Goal: Task Accomplishment & Management: Use online tool/utility

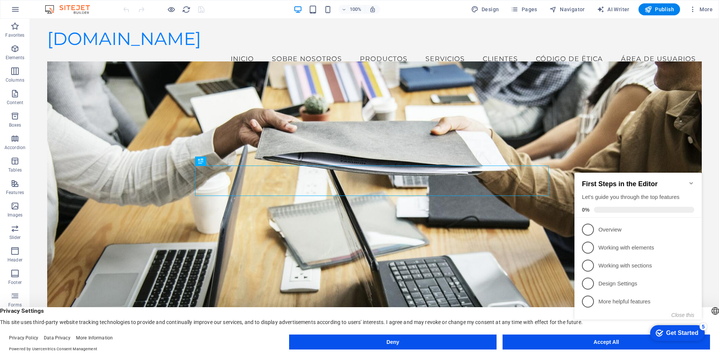
click at [622, 340] on div "checkmark Get Started 5 First Steps in the Editor Let's guide you through the t…" at bounding box center [639, 253] width 136 height 182
click at [72, 277] on figure at bounding box center [374, 209] width 654 height 297
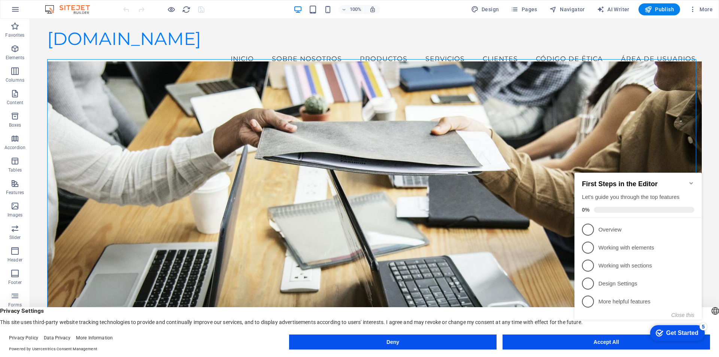
click at [703, 325] on div "5" at bounding box center [702, 326] width 7 height 7
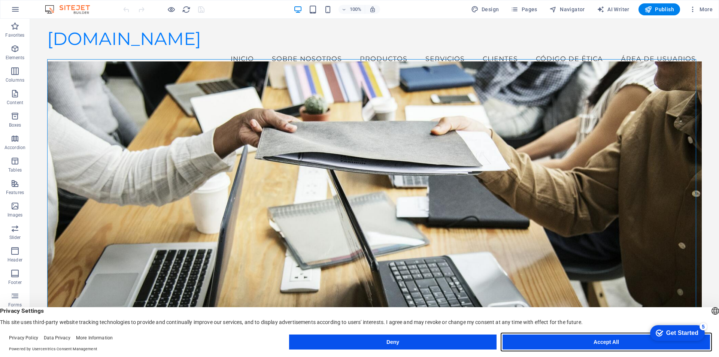
click at [0, 0] on button "Accept All" at bounding box center [0, 0] width 0 height 0
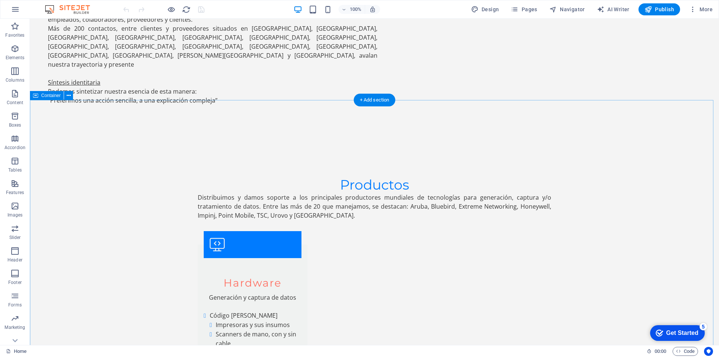
scroll to position [1223, 0]
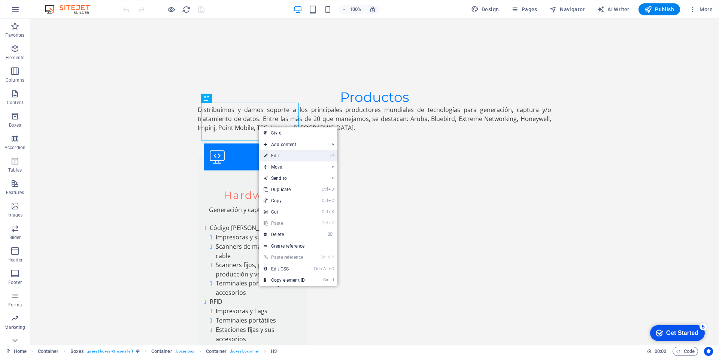
click at [335, 155] on li "⏎ Edit" at bounding box center [298, 155] width 78 height 11
click at [326, 158] on li "⏎ Edit" at bounding box center [298, 155] width 78 height 11
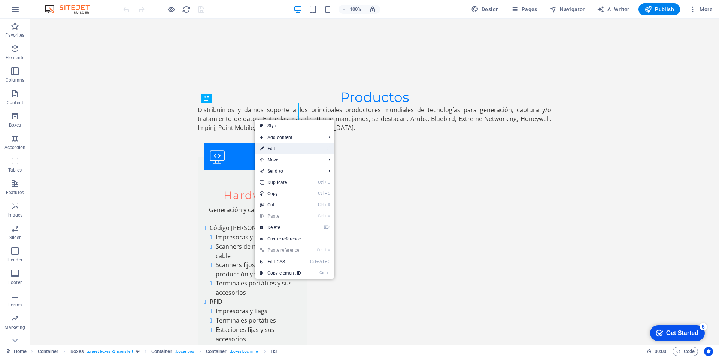
click at [323, 148] on li "⏎ Edit" at bounding box center [294, 148] width 78 height 11
click at [276, 147] on link "⏎ Edit" at bounding box center [280, 148] width 50 height 11
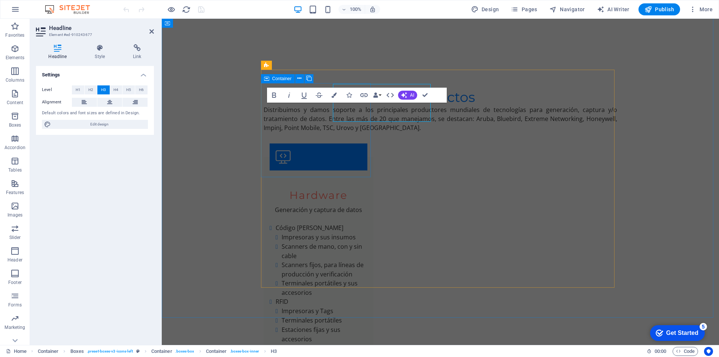
scroll to position [1242, 0]
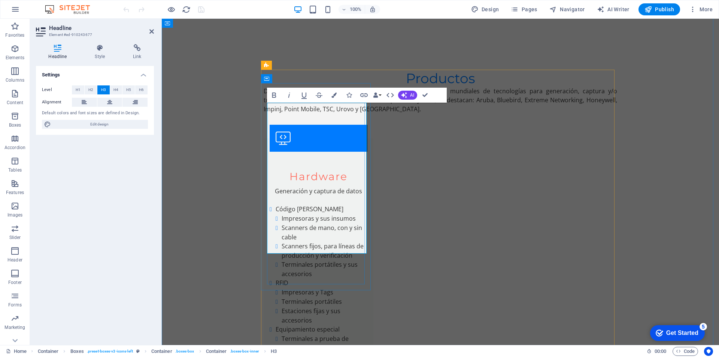
drag, startPoint x: 324, startPoint y: 133, endPoint x: 353, endPoint y: 243, distance: 113.4
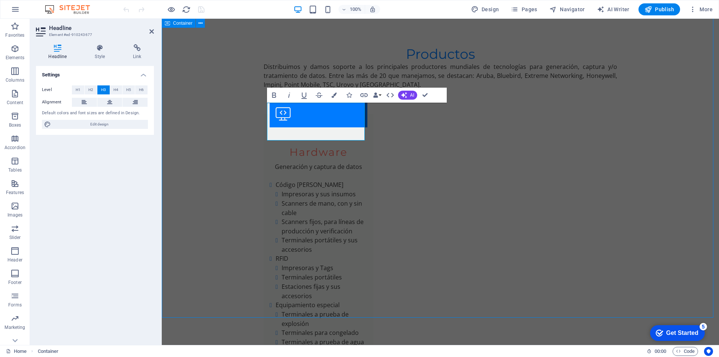
scroll to position [1223, 0]
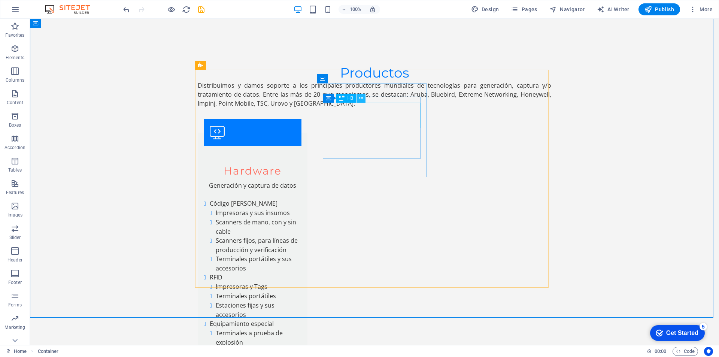
click at [361, 100] on icon at bounding box center [361, 98] width 4 height 8
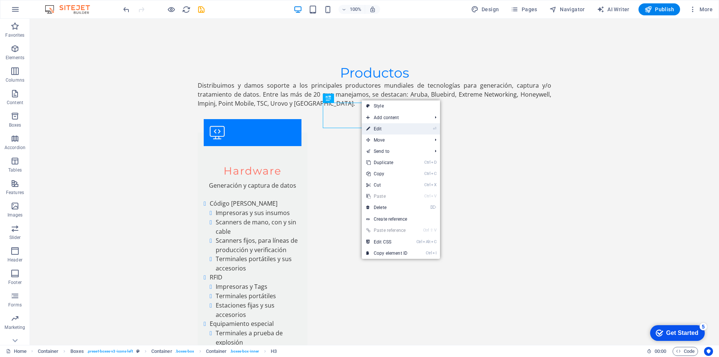
click at [386, 131] on link "⏎ Edit" at bounding box center [387, 128] width 50 height 11
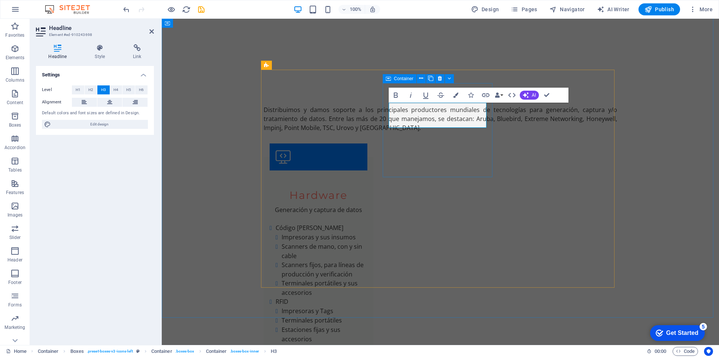
scroll to position [1242, 0]
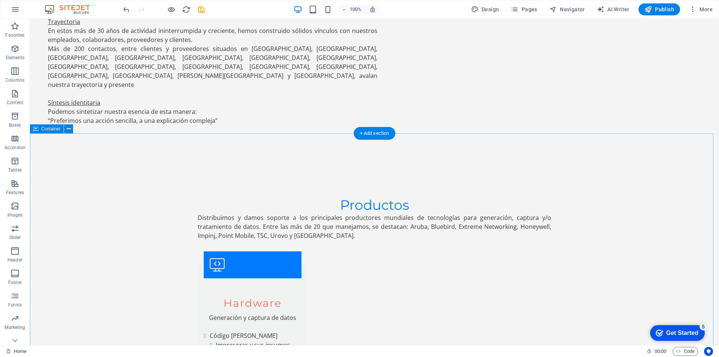
scroll to position [1172, 0]
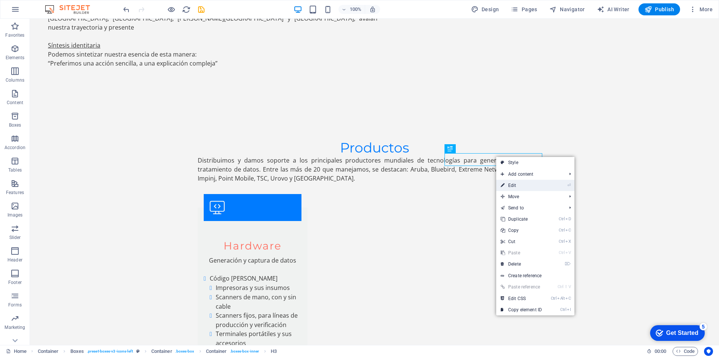
drag, startPoint x: 571, startPoint y: 183, endPoint x: 409, endPoint y: 165, distance: 163.5
click at [570, 183] on icon "⏎" at bounding box center [568, 185] width 3 height 5
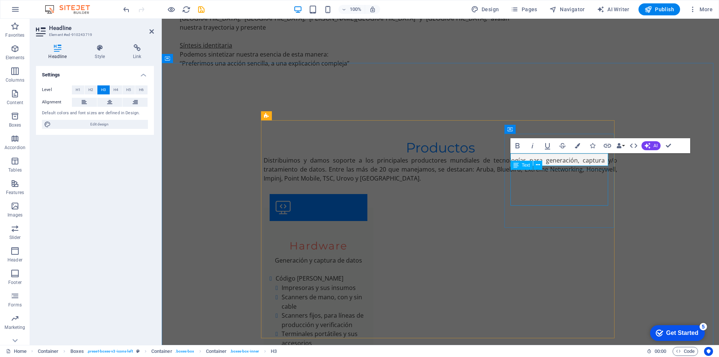
scroll to position [1191, 0]
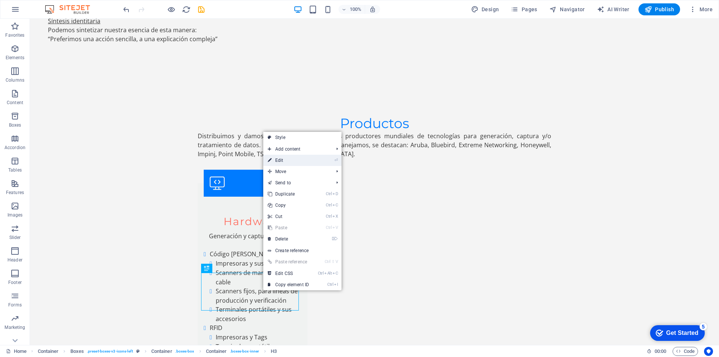
click at [303, 161] on link "⏎ Edit" at bounding box center [288, 160] width 50 height 11
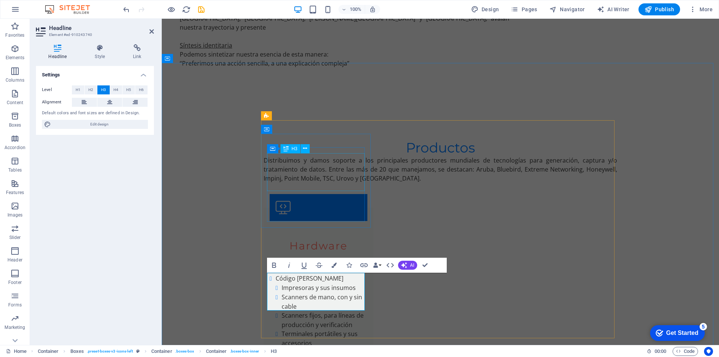
scroll to position [1191, 0]
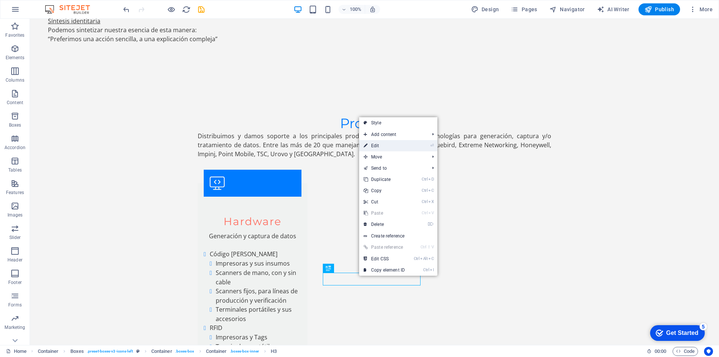
click at [388, 145] on link "⏎ Edit" at bounding box center [384, 145] width 50 height 11
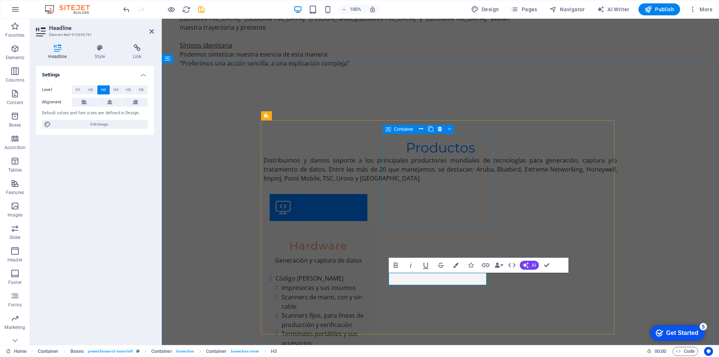
scroll to position [1191, 0]
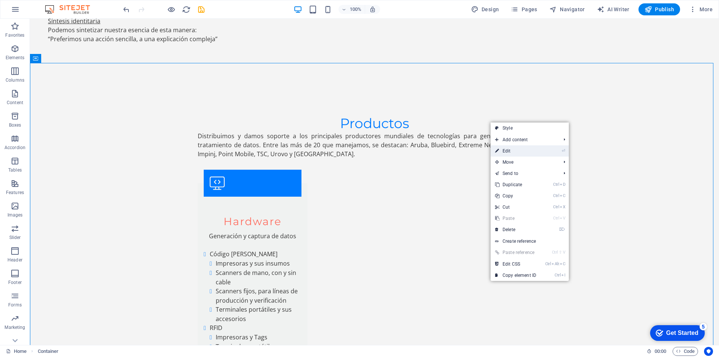
click at [546, 152] on li "⏎ Edit" at bounding box center [529, 150] width 78 height 11
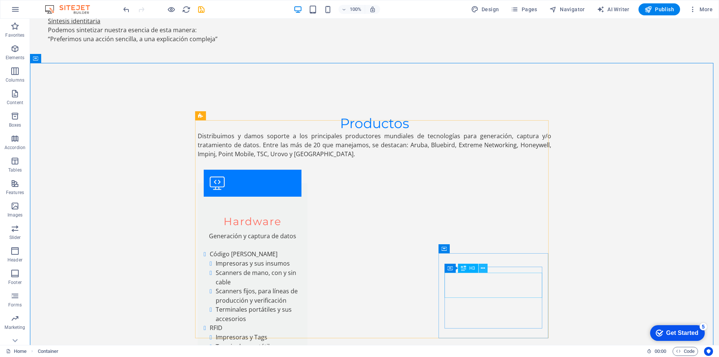
click at [484, 268] on icon at bounding box center [483, 268] width 4 height 8
click at [484, 269] on icon at bounding box center [483, 268] width 4 height 8
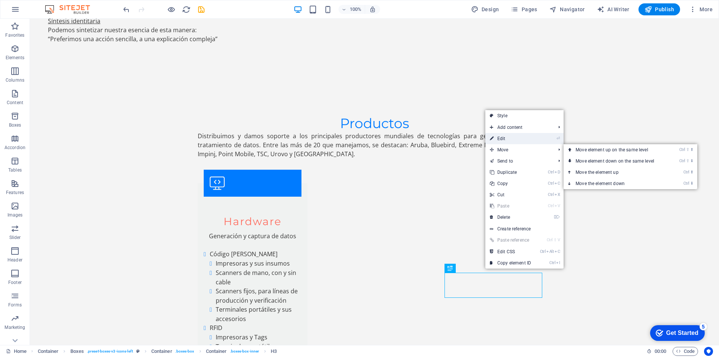
click at [508, 142] on link "⏎ Edit" at bounding box center [510, 138] width 50 height 11
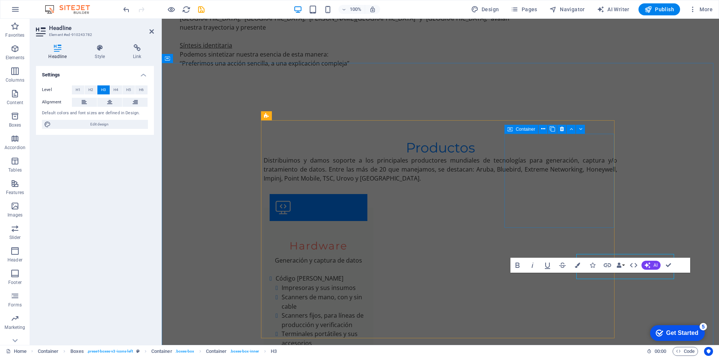
scroll to position [1191, 0]
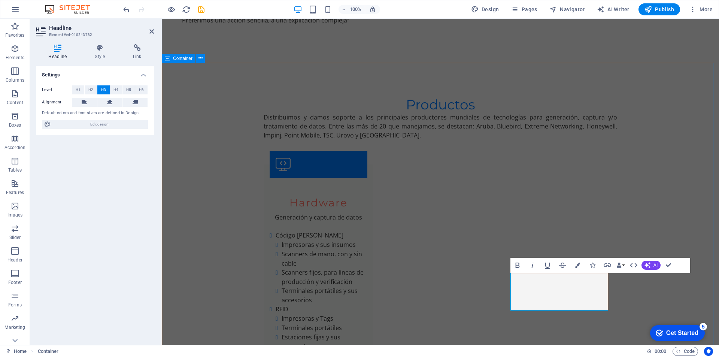
scroll to position [1172, 0]
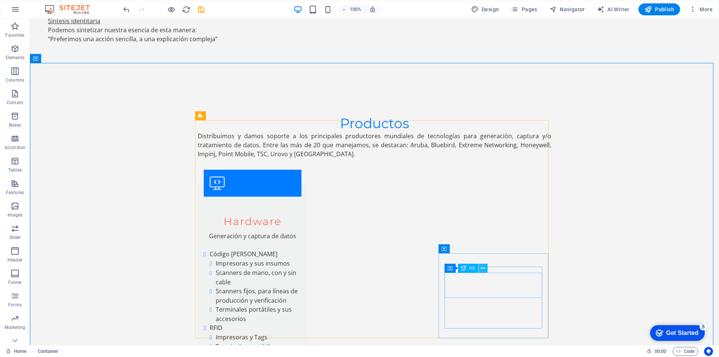
click at [480, 268] on button at bounding box center [482, 268] width 9 height 9
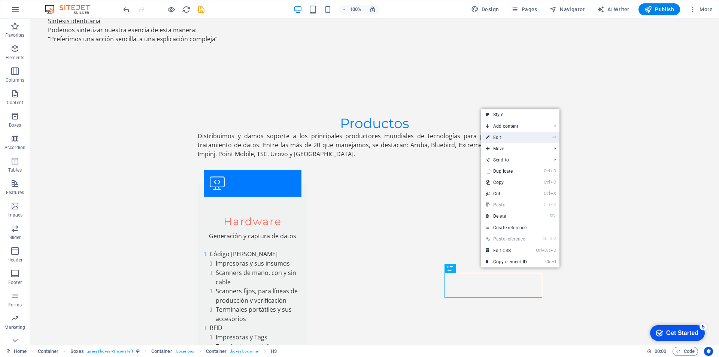
click at [512, 138] on link "⏎ Edit" at bounding box center [506, 137] width 50 height 11
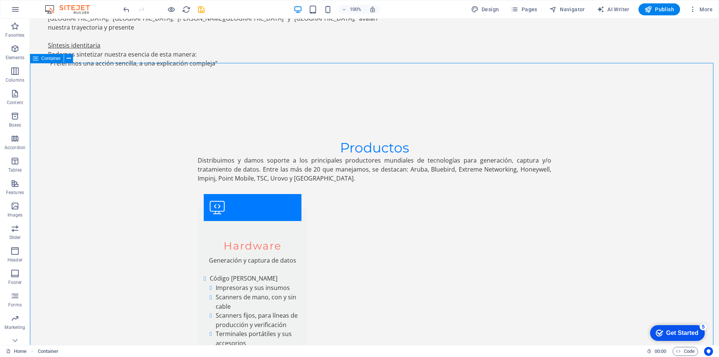
scroll to position [1260, 0]
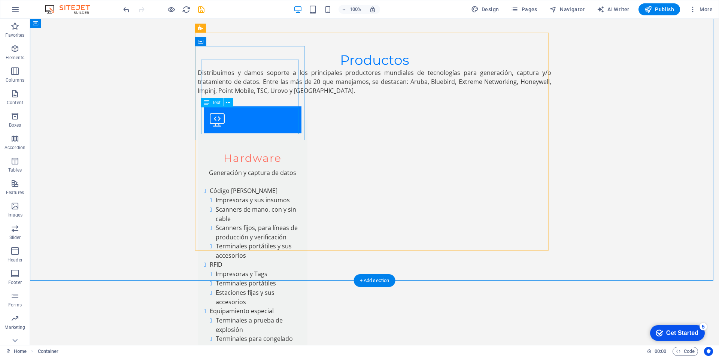
click at [231, 102] on button at bounding box center [228, 102] width 9 height 9
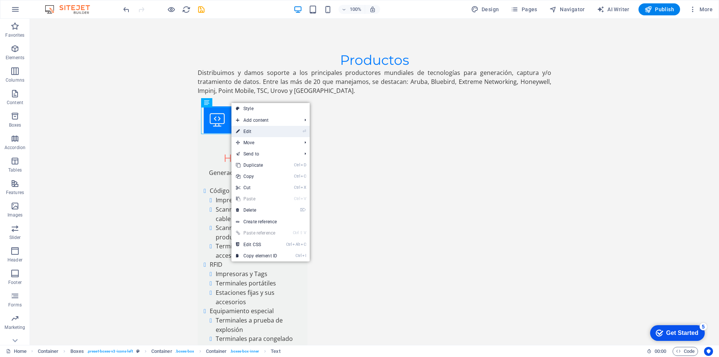
click at [301, 130] on li "⏎ Edit" at bounding box center [270, 131] width 78 height 11
click at [304, 133] on icon "⏎" at bounding box center [303, 131] width 3 height 5
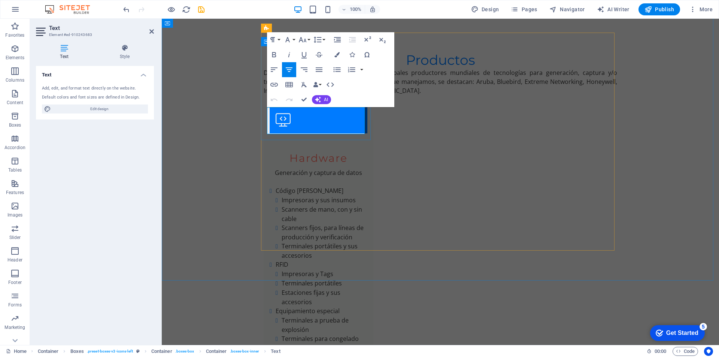
scroll to position [1279, 0]
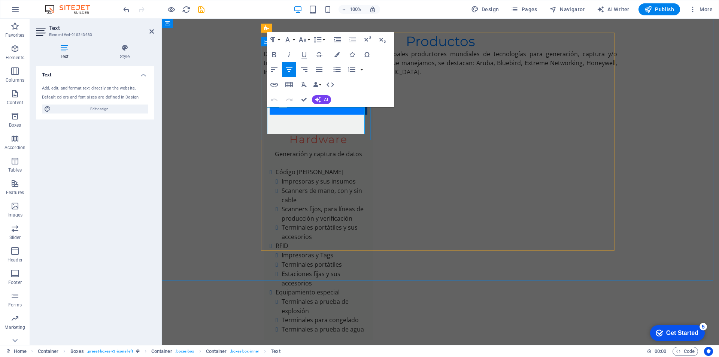
drag, startPoint x: 270, startPoint y: 113, endPoint x: 360, endPoint y: 131, distance: 92.4
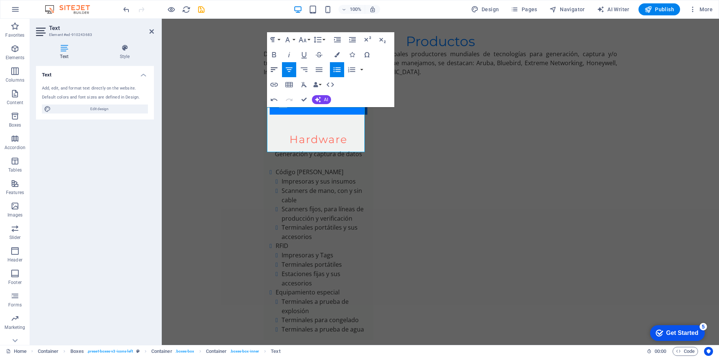
click at [272, 68] on icon "button" at bounding box center [274, 69] width 9 height 9
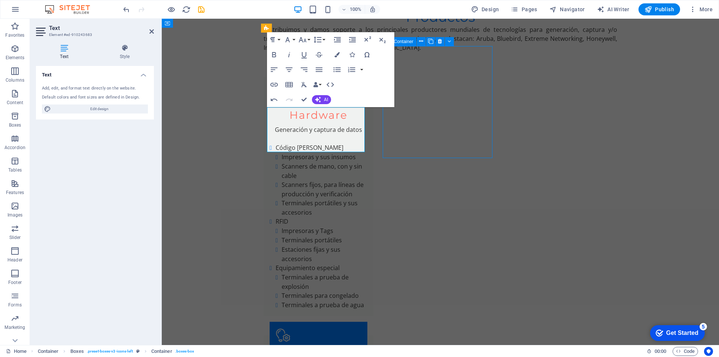
scroll to position [1260, 0]
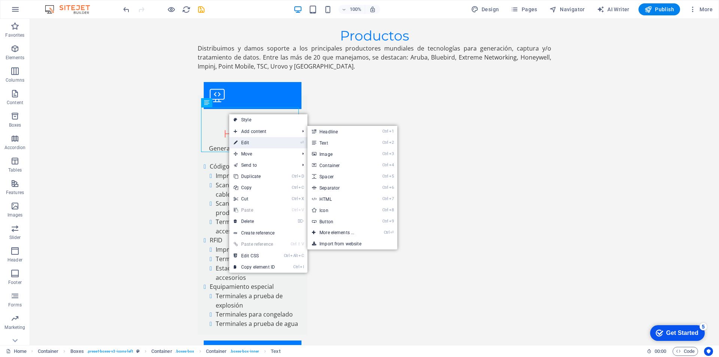
click at [256, 141] on link "⏎ Edit" at bounding box center [254, 142] width 50 height 11
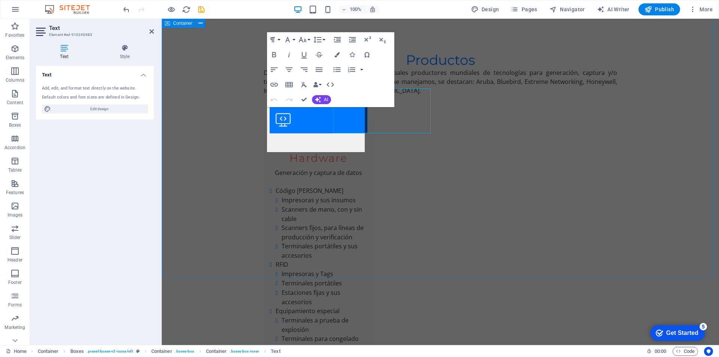
scroll to position [1279, 0]
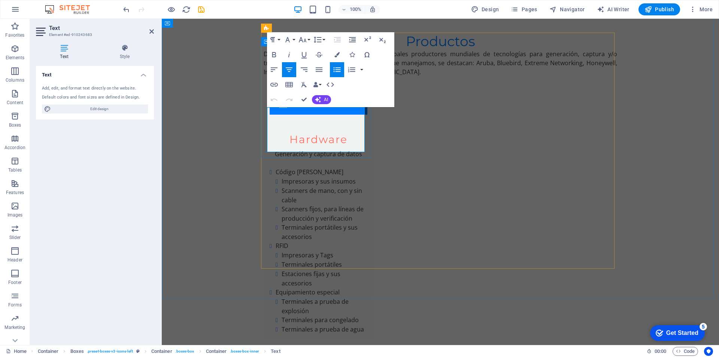
drag, startPoint x: 274, startPoint y: 110, endPoint x: 351, endPoint y: 149, distance: 86.4
click at [274, 69] on icon "button" at bounding box center [274, 69] width 9 height 9
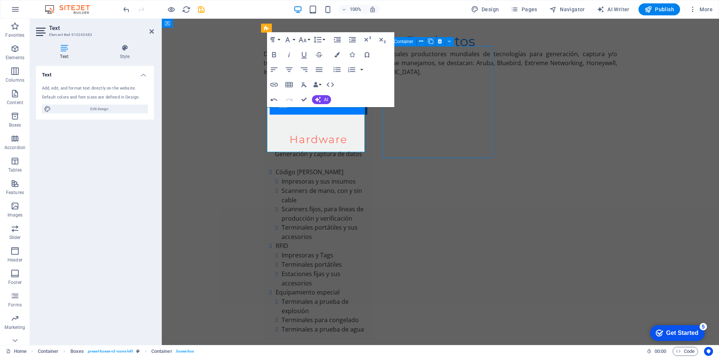
scroll to position [1260, 0]
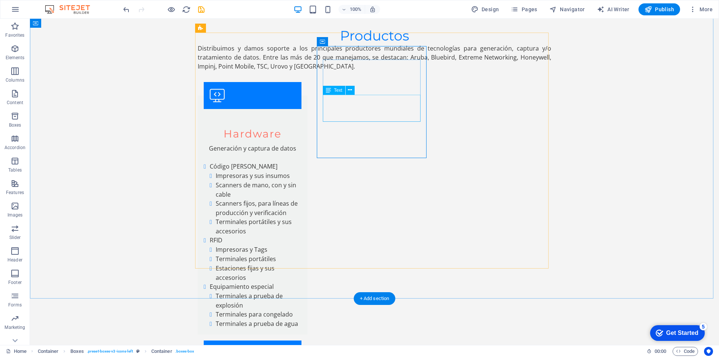
click at [351, 89] on icon at bounding box center [350, 90] width 4 height 8
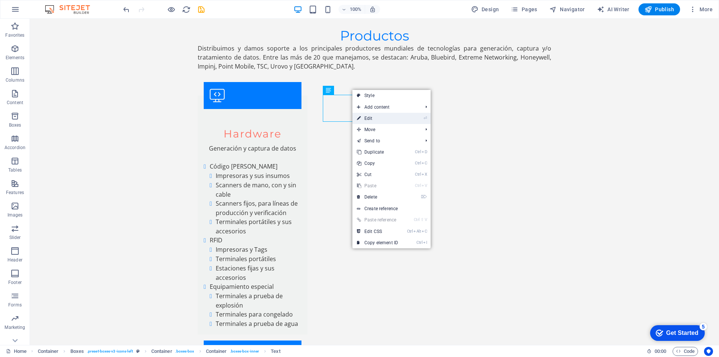
click at [372, 118] on link "⏎ Edit" at bounding box center [377, 118] width 50 height 11
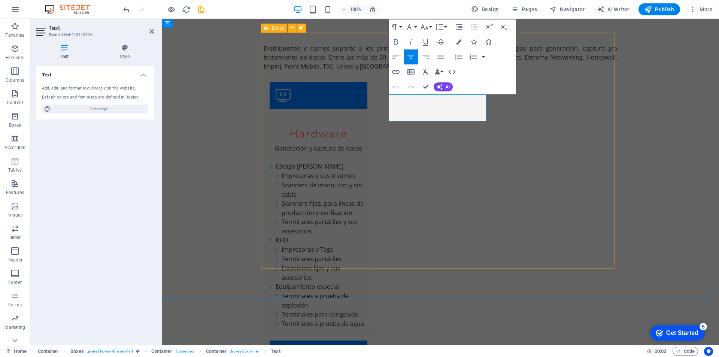
scroll to position [1279, 0]
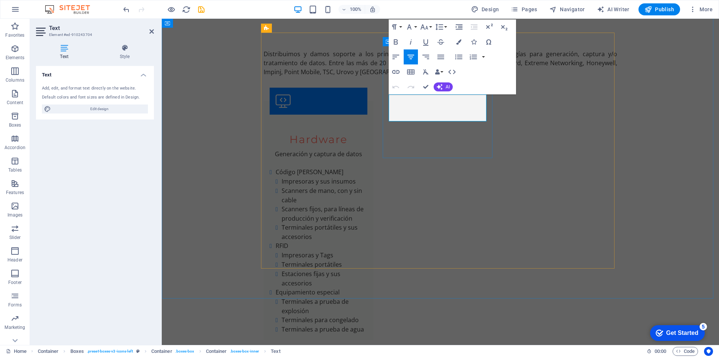
drag, startPoint x: 397, startPoint y: 97, endPoint x: 472, endPoint y: 116, distance: 78.1
drag, startPoint x: 391, startPoint y: 97, endPoint x: 475, endPoint y: 119, distance: 87.0
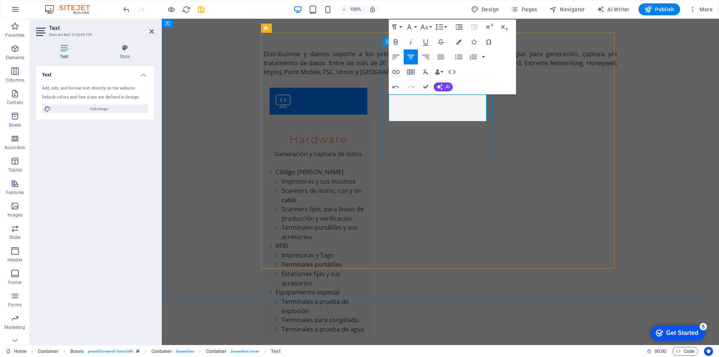
click at [396, 55] on icon "button" at bounding box center [395, 57] width 7 height 4
drag, startPoint x: 396, startPoint y: 99, endPoint x: 459, endPoint y: 119, distance: 65.8
click at [396, 56] on icon "button" at bounding box center [395, 56] width 9 height 9
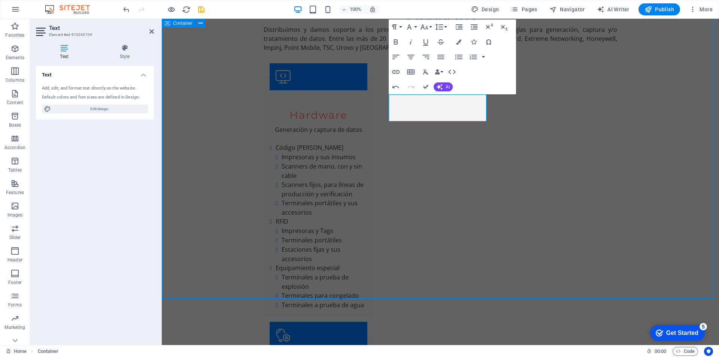
scroll to position [1260, 0]
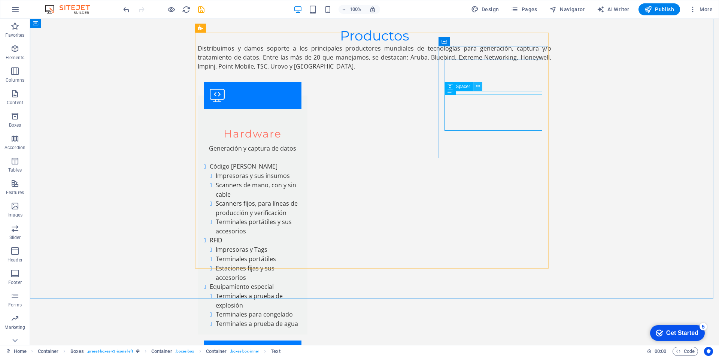
click at [478, 88] on icon at bounding box center [478, 86] width 4 height 8
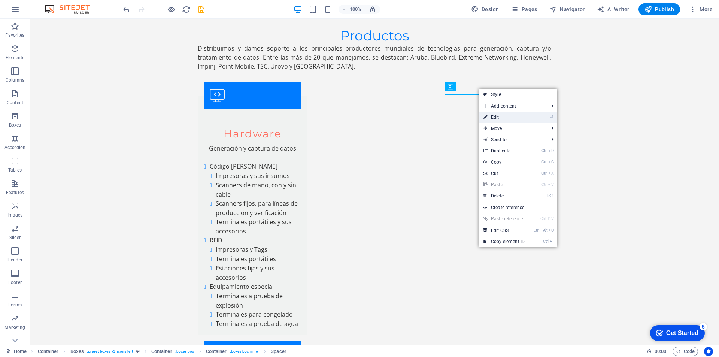
click at [494, 117] on link "⏎ Edit" at bounding box center [504, 117] width 50 height 11
select select "px"
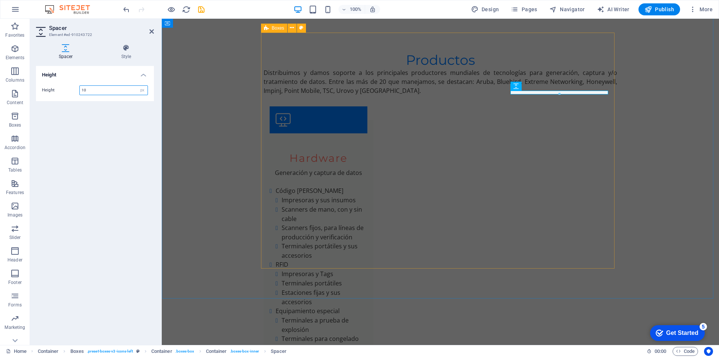
scroll to position [1279, 0]
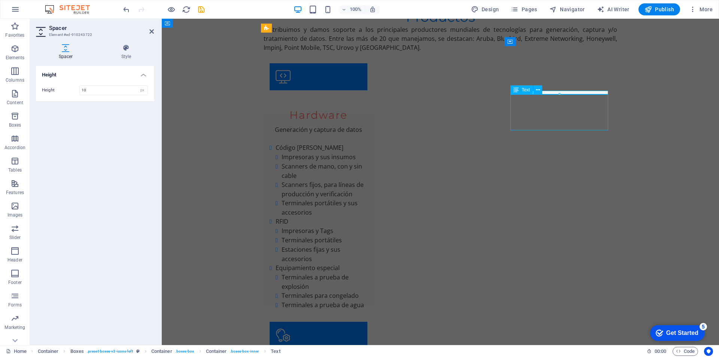
scroll to position [1260, 0]
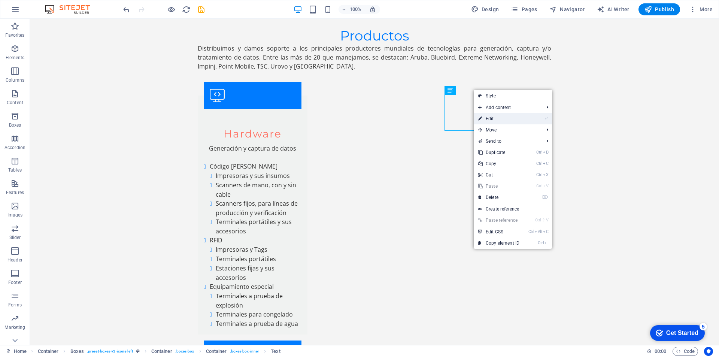
click at [491, 117] on link "⏎ Edit" at bounding box center [499, 118] width 50 height 11
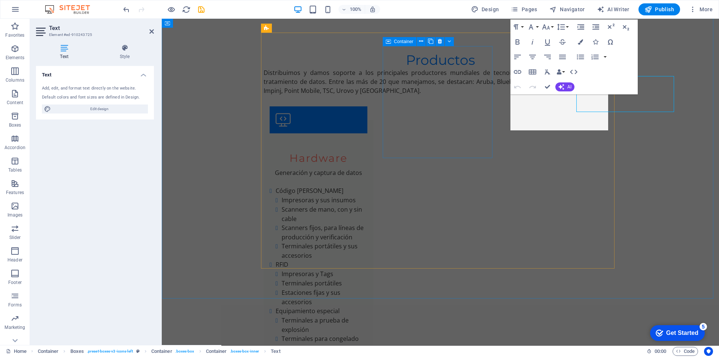
scroll to position [1279, 0]
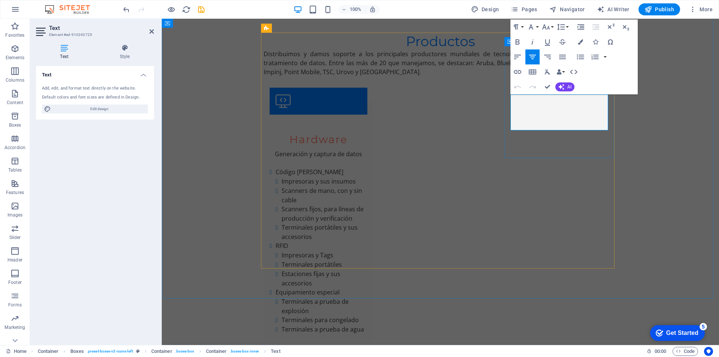
drag, startPoint x: 515, startPoint y: 99, endPoint x: 597, endPoint y: 126, distance: 85.6
drag, startPoint x: 518, startPoint y: 98, endPoint x: 597, endPoint y: 136, distance: 88.2
click at [518, 60] on icon "button" at bounding box center [517, 56] width 9 height 9
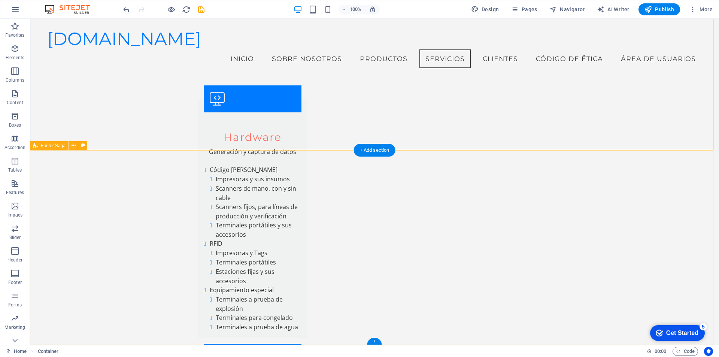
scroll to position [1193, 0]
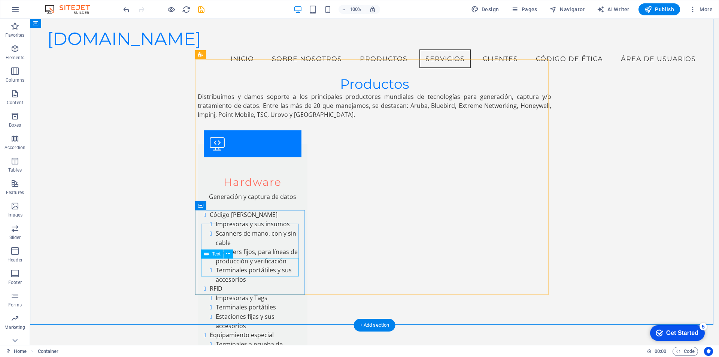
click at [228, 253] on icon at bounding box center [228, 254] width 4 height 8
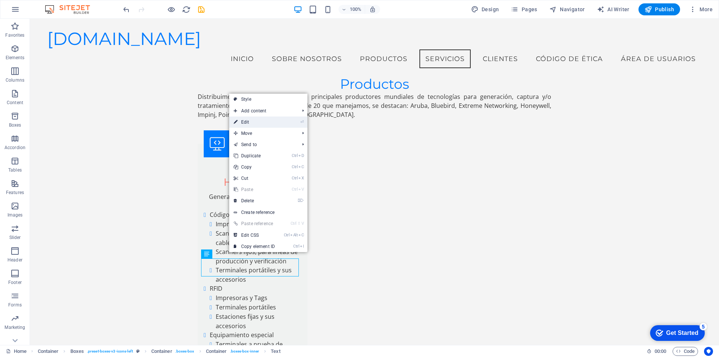
click at [260, 123] on link "⏎ Edit" at bounding box center [254, 121] width 50 height 11
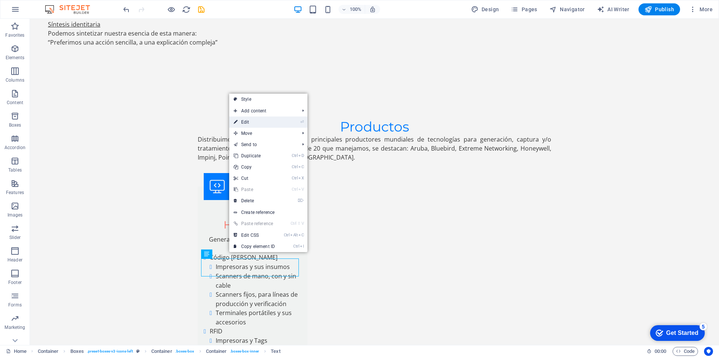
scroll to position [1252, 0]
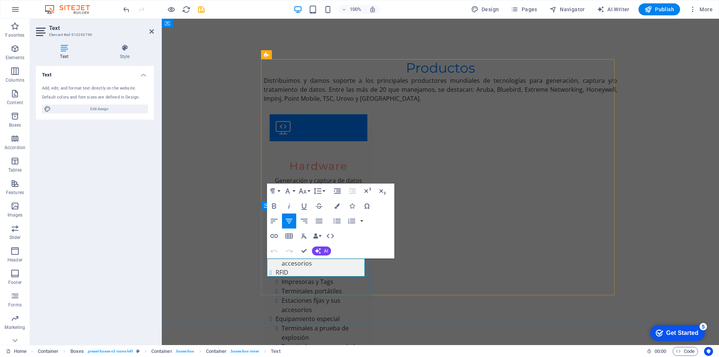
drag, startPoint x: 270, startPoint y: 262, endPoint x: 363, endPoint y: 274, distance: 94.3
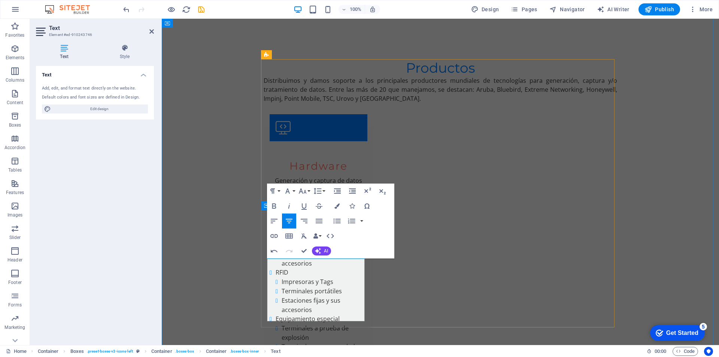
drag, startPoint x: 274, startPoint y: 262, endPoint x: 347, endPoint y: 316, distance: 90.6
click at [274, 219] on icon "button" at bounding box center [274, 220] width 9 height 9
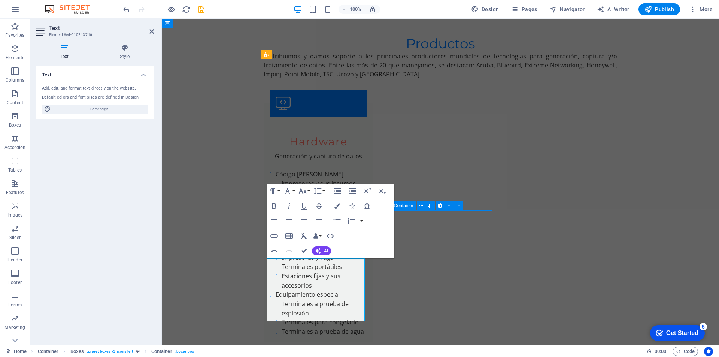
scroll to position [1233, 0]
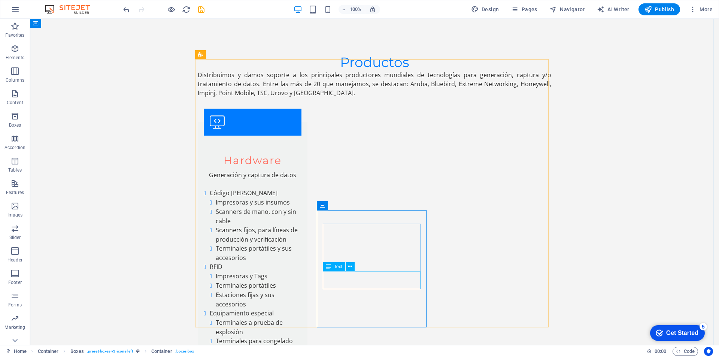
click at [350, 266] on icon at bounding box center [350, 266] width 4 height 8
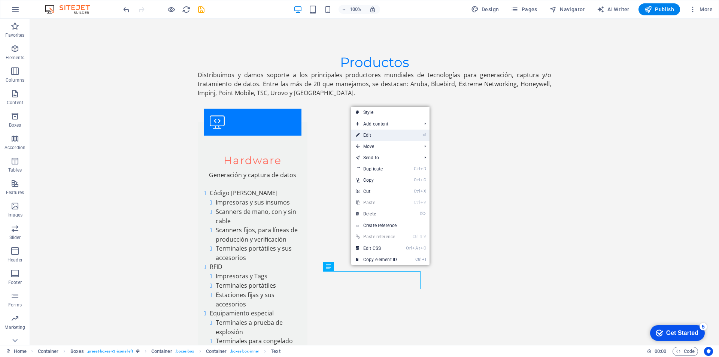
click at [373, 137] on link "⏎ Edit" at bounding box center [376, 135] width 50 height 11
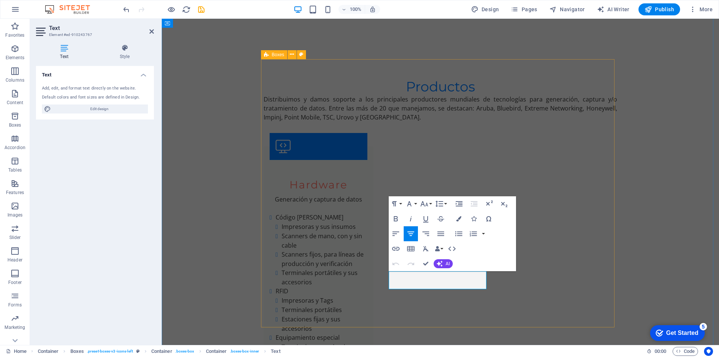
scroll to position [1252, 0]
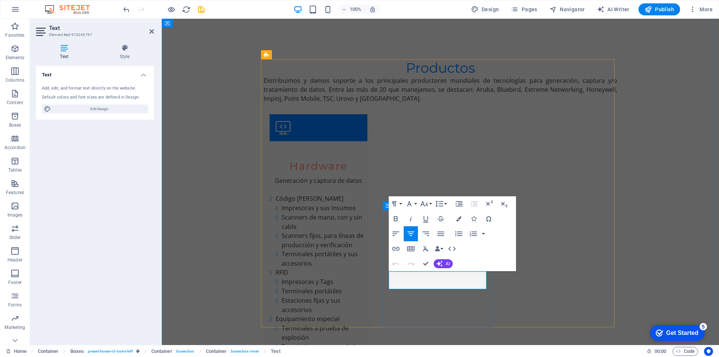
drag, startPoint x: 393, startPoint y: 276, endPoint x: 484, endPoint y: 286, distance: 92.2
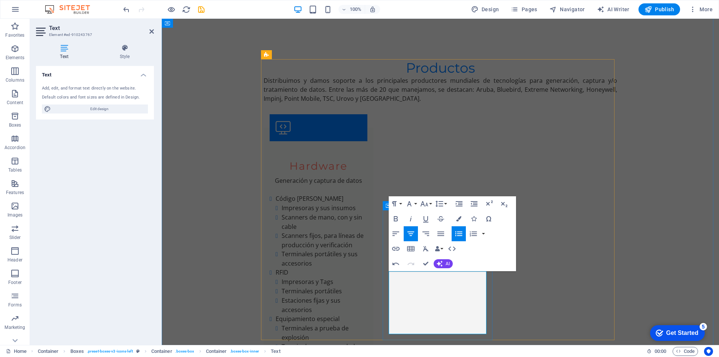
drag, startPoint x: 403, startPoint y: 276, endPoint x: 474, endPoint y: 331, distance: 89.6
click at [398, 234] on icon "button" at bounding box center [395, 233] width 9 height 9
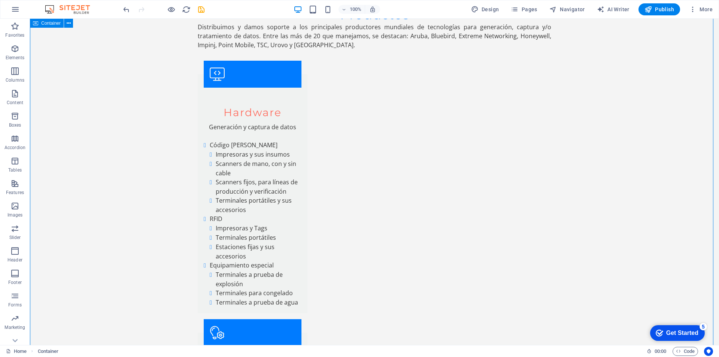
scroll to position [1321, 0]
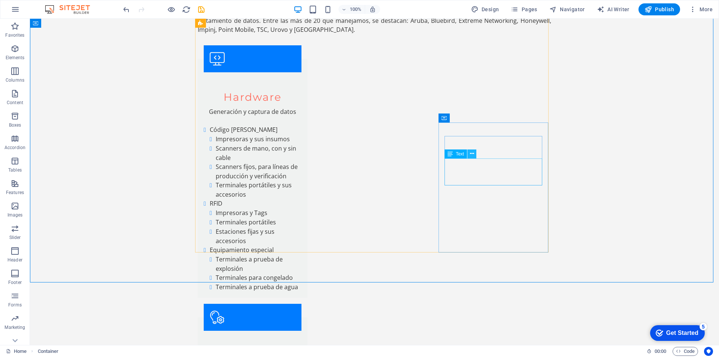
click at [471, 155] on icon at bounding box center [472, 154] width 4 height 8
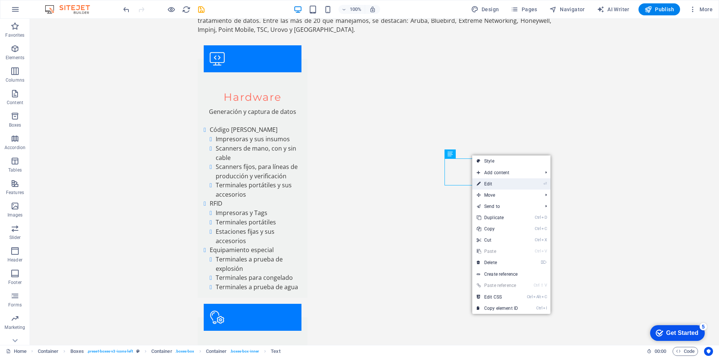
click at [494, 186] on link "⏎ Edit" at bounding box center [497, 183] width 50 height 11
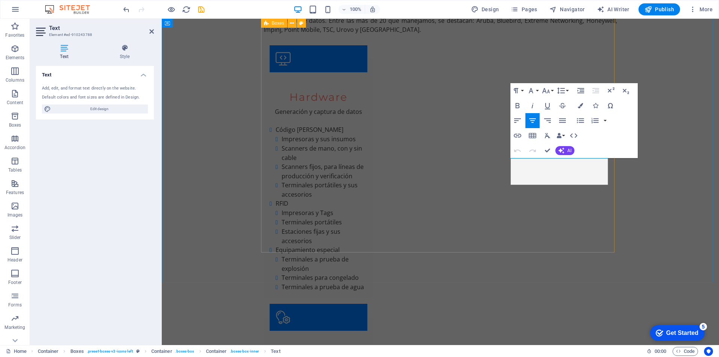
scroll to position [1340, 0]
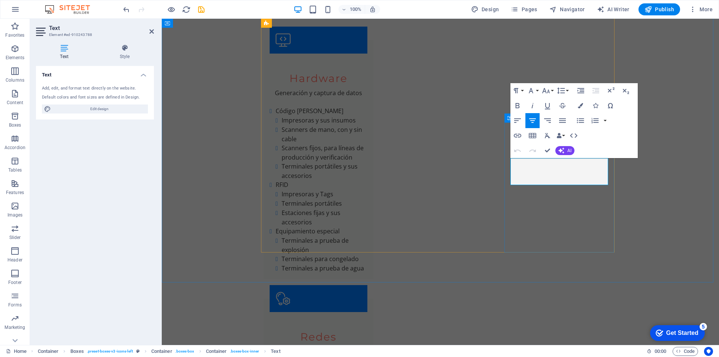
drag, startPoint x: 511, startPoint y: 161, endPoint x: 588, endPoint y: 179, distance: 78.6
drag, startPoint x: 529, startPoint y: 161, endPoint x: 610, endPoint y: 191, distance: 86.6
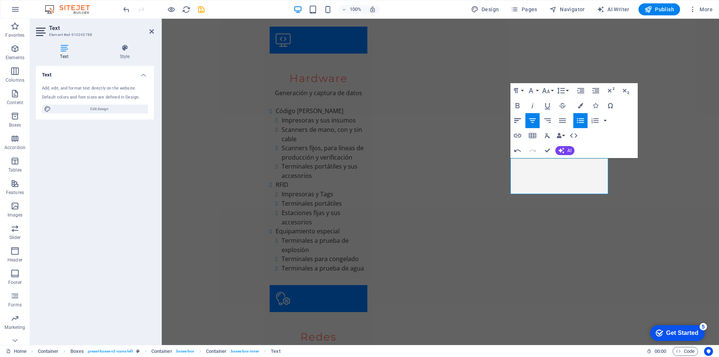
click at [516, 121] on icon "button" at bounding box center [517, 120] width 7 height 4
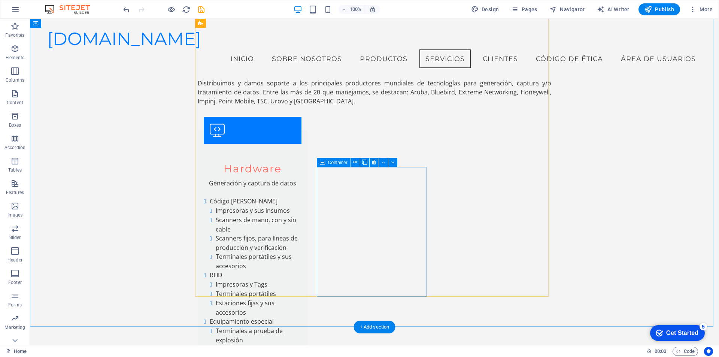
scroll to position [1151, 0]
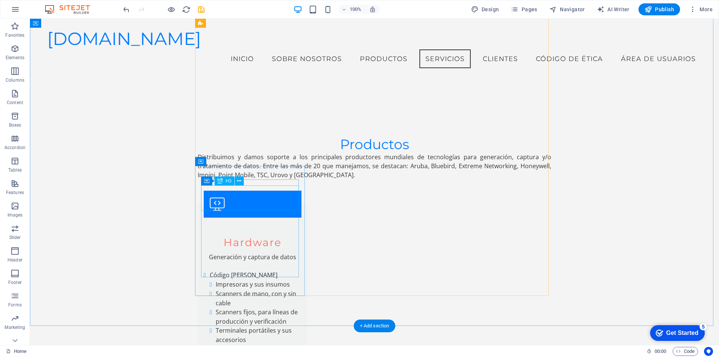
scroll to position [1111, 0]
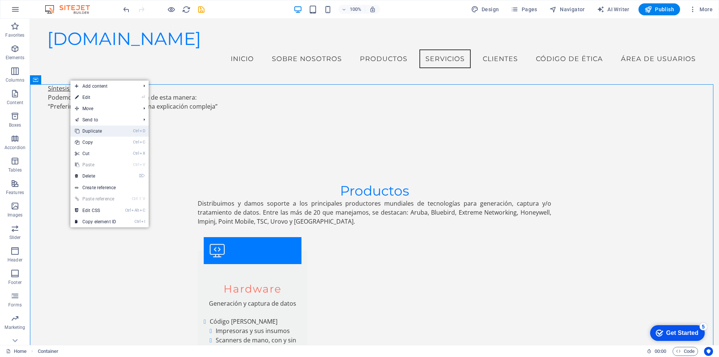
click at [95, 127] on link "Ctrl D Duplicate" at bounding box center [95, 130] width 50 height 11
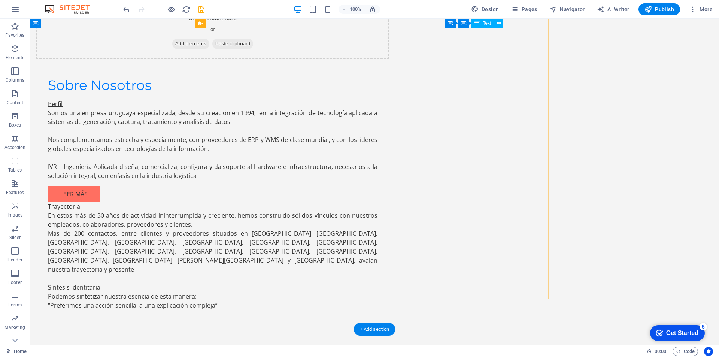
scroll to position [1081, 0]
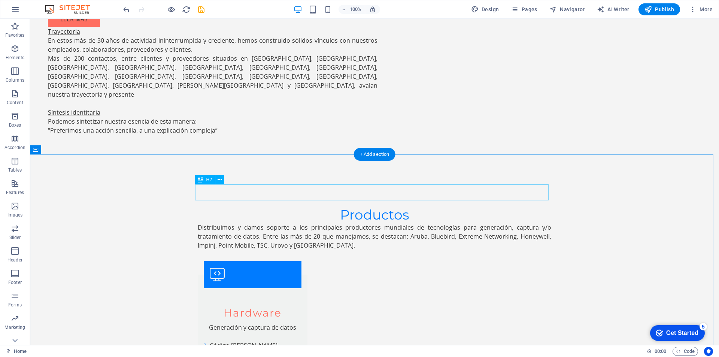
click at [220, 180] on icon at bounding box center [219, 180] width 4 height 8
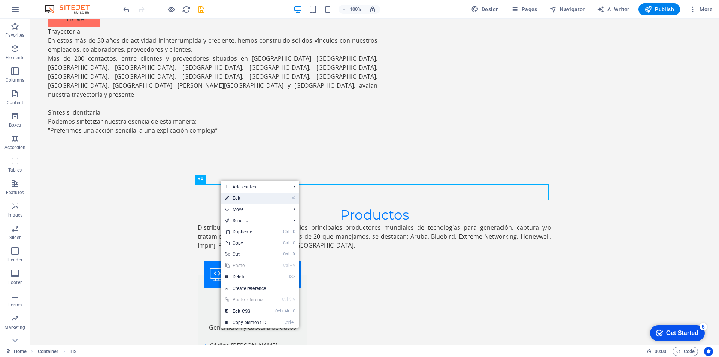
click at [238, 201] on link "⏎ Edit" at bounding box center [245, 197] width 50 height 11
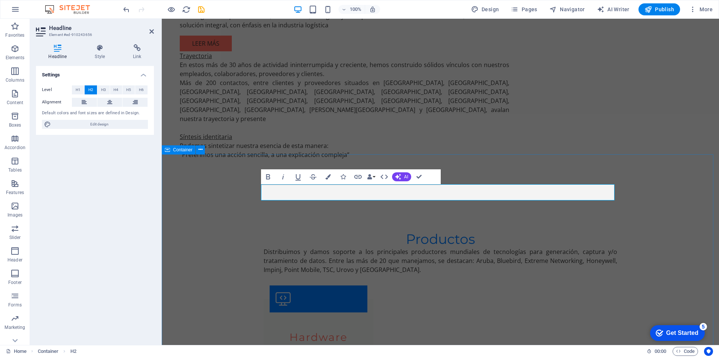
scroll to position [1100, 0]
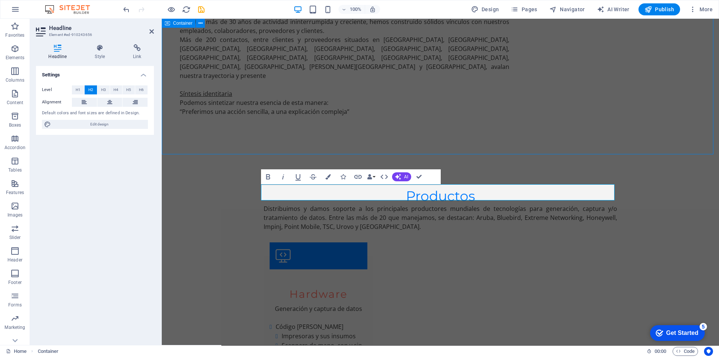
scroll to position [1081, 0]
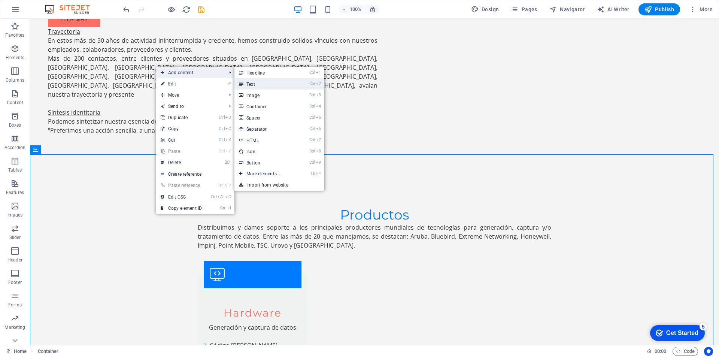
click at [253, 83] on link "Ctrl 2 Text" at bounding box center [265, 83] width 62 height 11
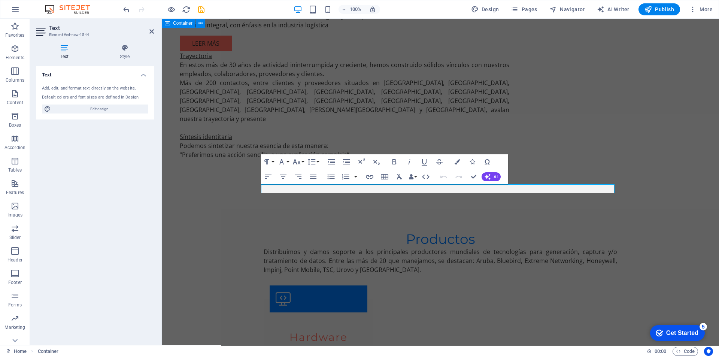
scroll to position [1100, 0]
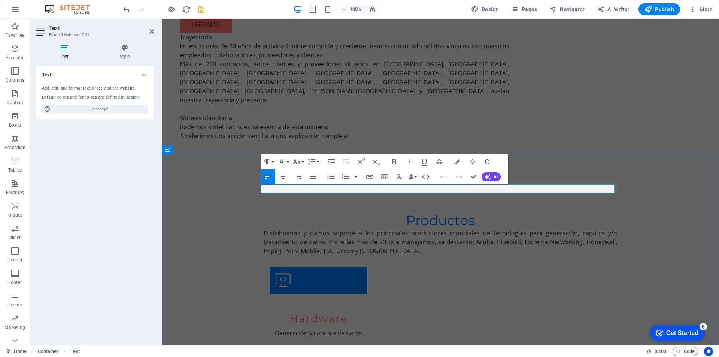
drag, startPoint x: 319, startPoint y: 188, endPoint x: 244, endPoint y: 186, distance: 74.5
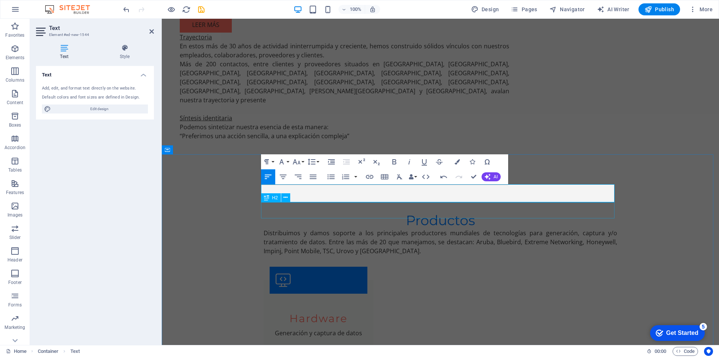
drag, startPoint x: 261, startPoint y: 189, endPoint x: 581, endPoint y: 206, distance: 319.8
click at [312, 178] on icon "button" at bounding box center [312, 176] width 9 height 9
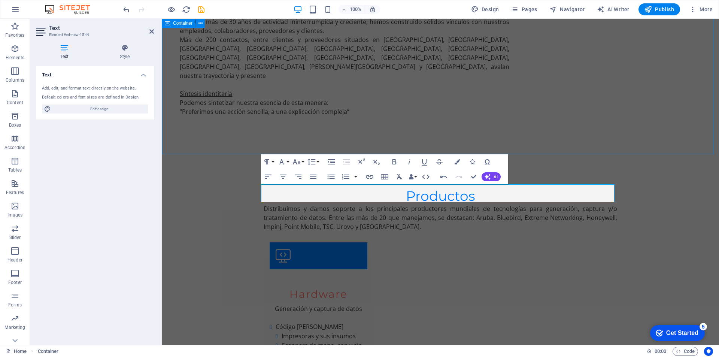
scroll to position [1081, 0]
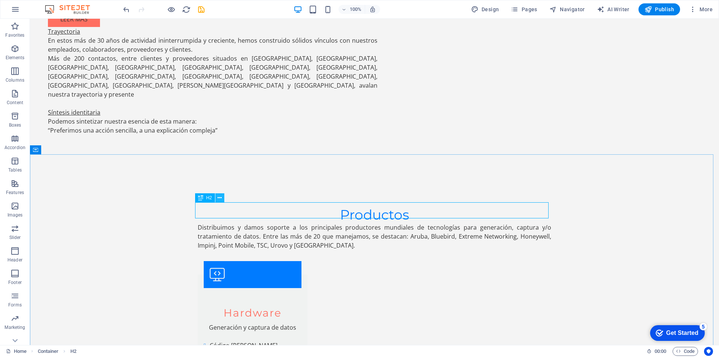
click at [220, 197] on icon at bounding box center [219, 198] width 4 height 8
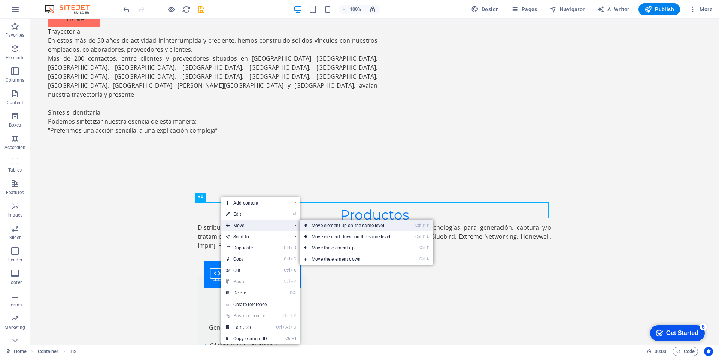
click at [364, 226] on link "Ctrl ⇧ ⬆ Move element up on the same level" at bounding box center [352, 225] width 106 height 11
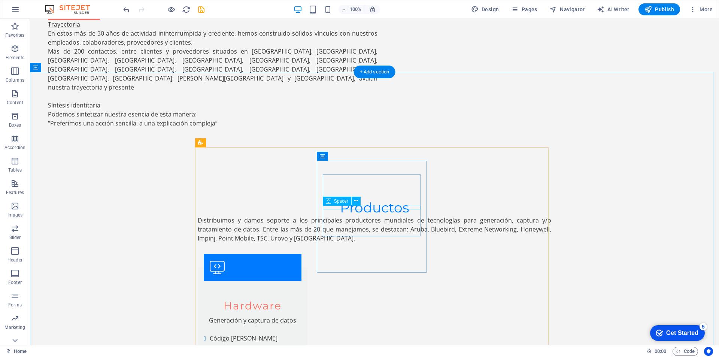
scroll to position [1168, 0]
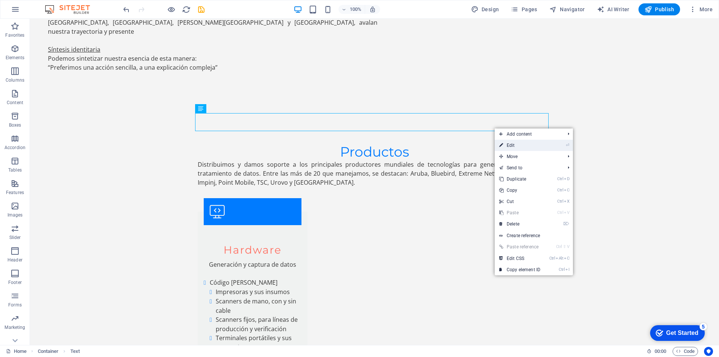
click at [509, 147] on link "⏎ Edit" at bounding box center [519, 145] width 50 height 11
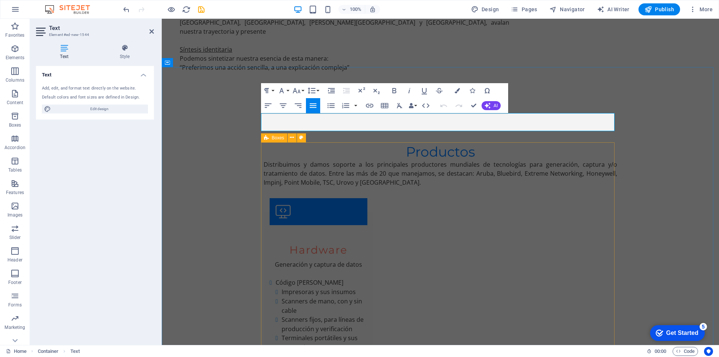
scroll to position [1187, 0]
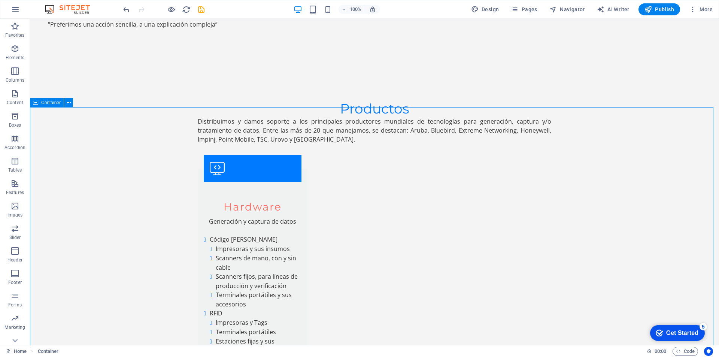
scroll to position [1168, 0]
